Goal: Task Accomplishment & Management: Complete application form

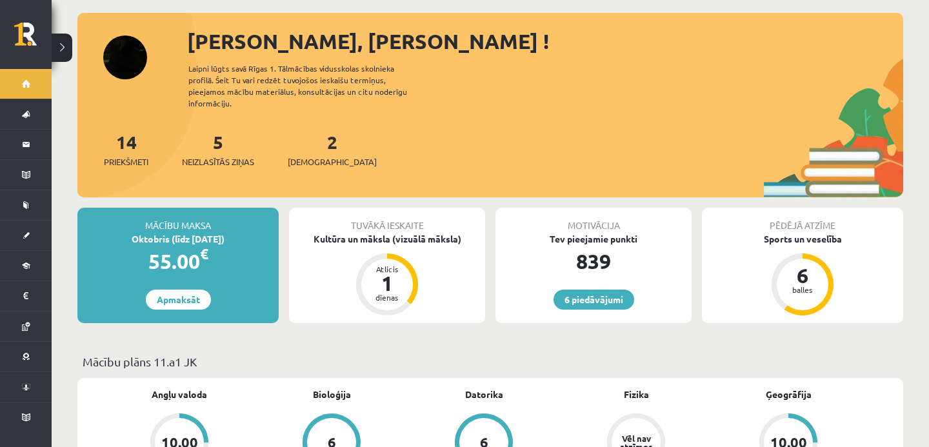
scroll to position [57, 0]
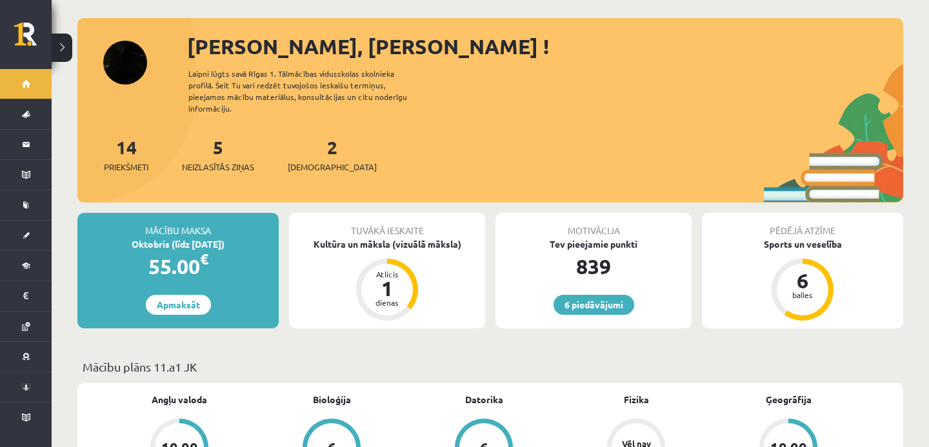
click at [317, 146] on div "2 Ieskaites" at bounding box center [332, 154] width 89 height 40
click at [310, 139] on link "2 Ieskaites" at bounding box center [332, 154] width 89 height 38
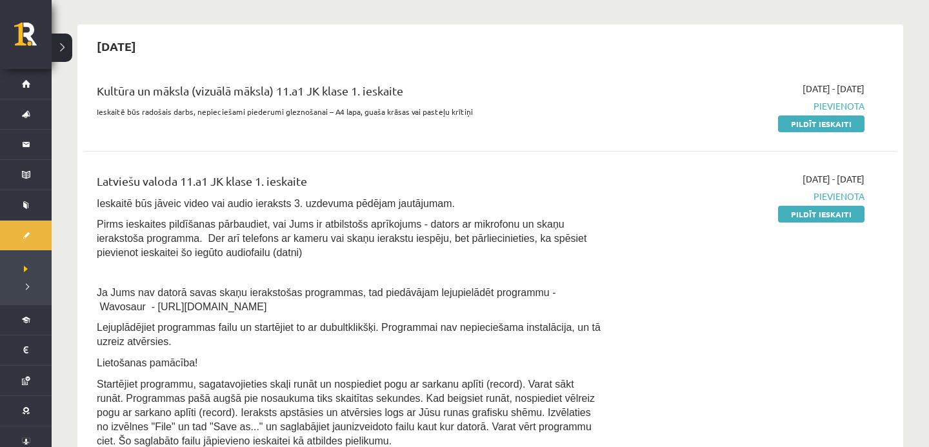
scroll to position [101, 0]
click at [793, 123] on link "Pildīt ieskaiti" at bounding box center [821, 125] width 86 height 17
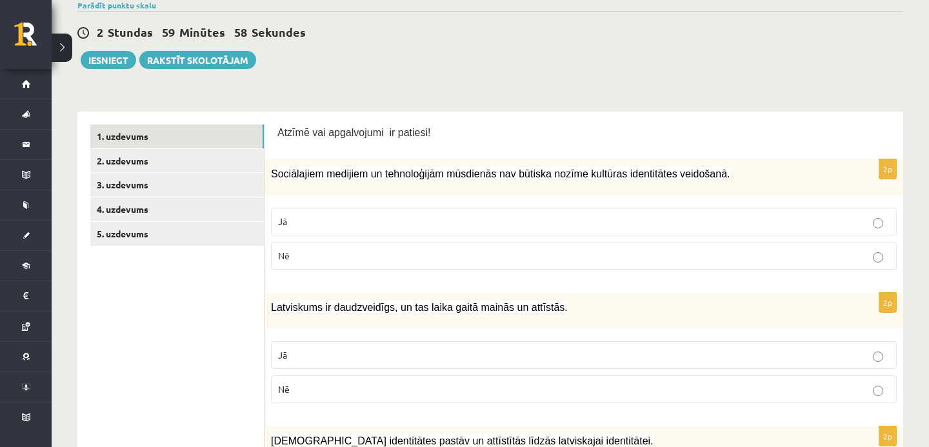
scroll to position [127, 0]
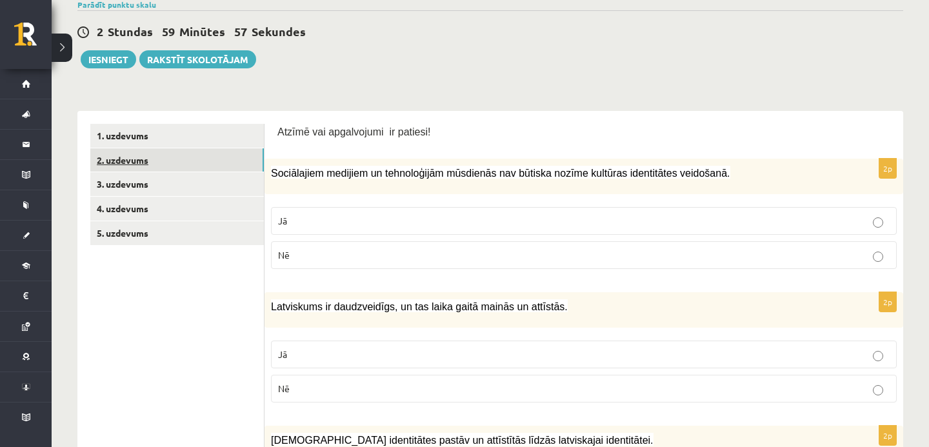
click at [244, 149] on link "2. uzdevums" at bounding box center [177, 160] width 174 height 24
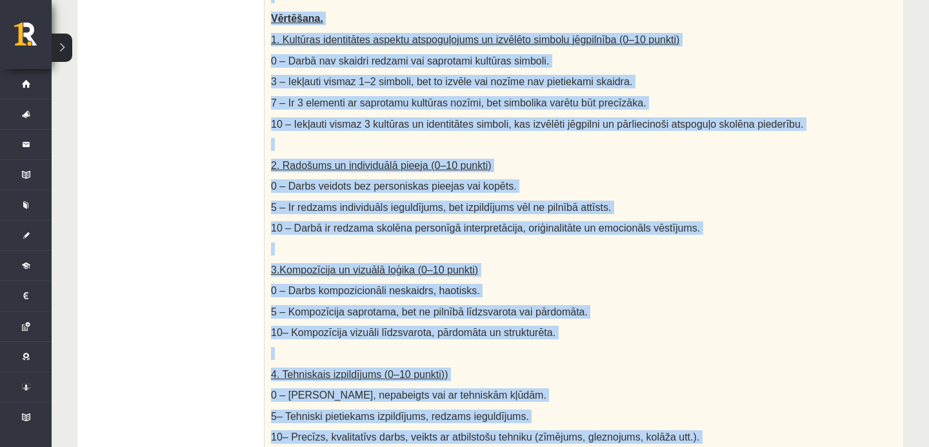
scroll to position [453, 0]
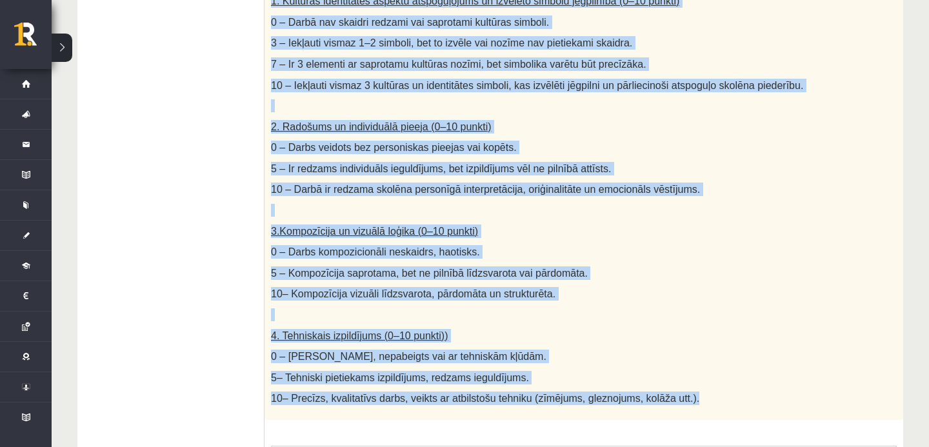
drag, startPoint x: 270, startPoint y: 78, endPoint x: 562, endPoint y: 410, distance: 442.8
click at [562, 410] on div "Radošs darbs. Izveido vizuālu mākslas darbu (zīmējumu, gleznu vai kolāžu), kas …" at bounding box center [583, 115] width 639 height 610
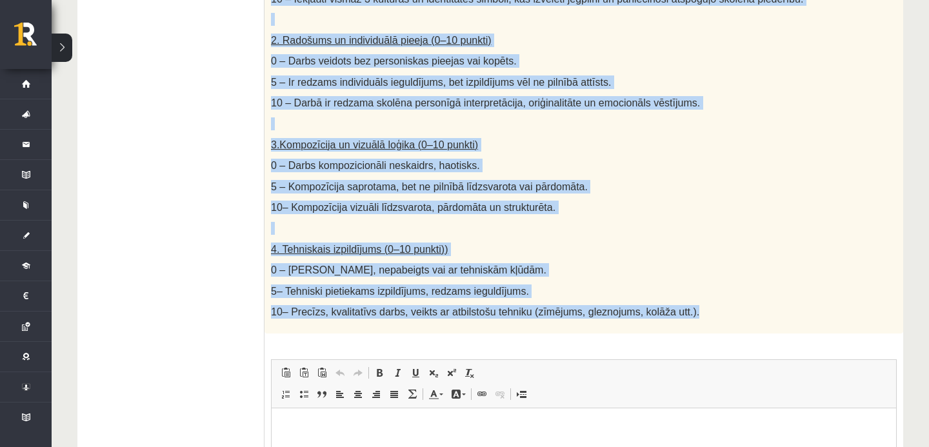
scroll to position [536, 0]
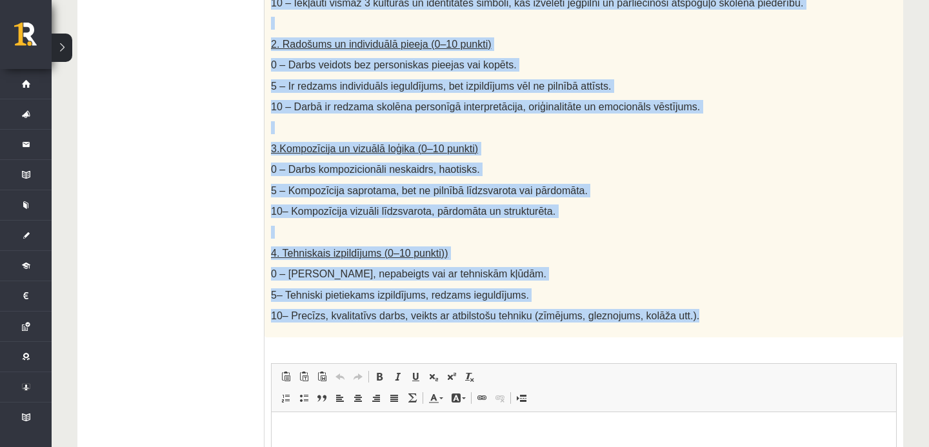
copy div "Loremi dolor. Sitamet consect adipisc elits (doeiusmo, tempor inc utlabo), etd …"
